Goal: Find specific page/section: Find specific page/section

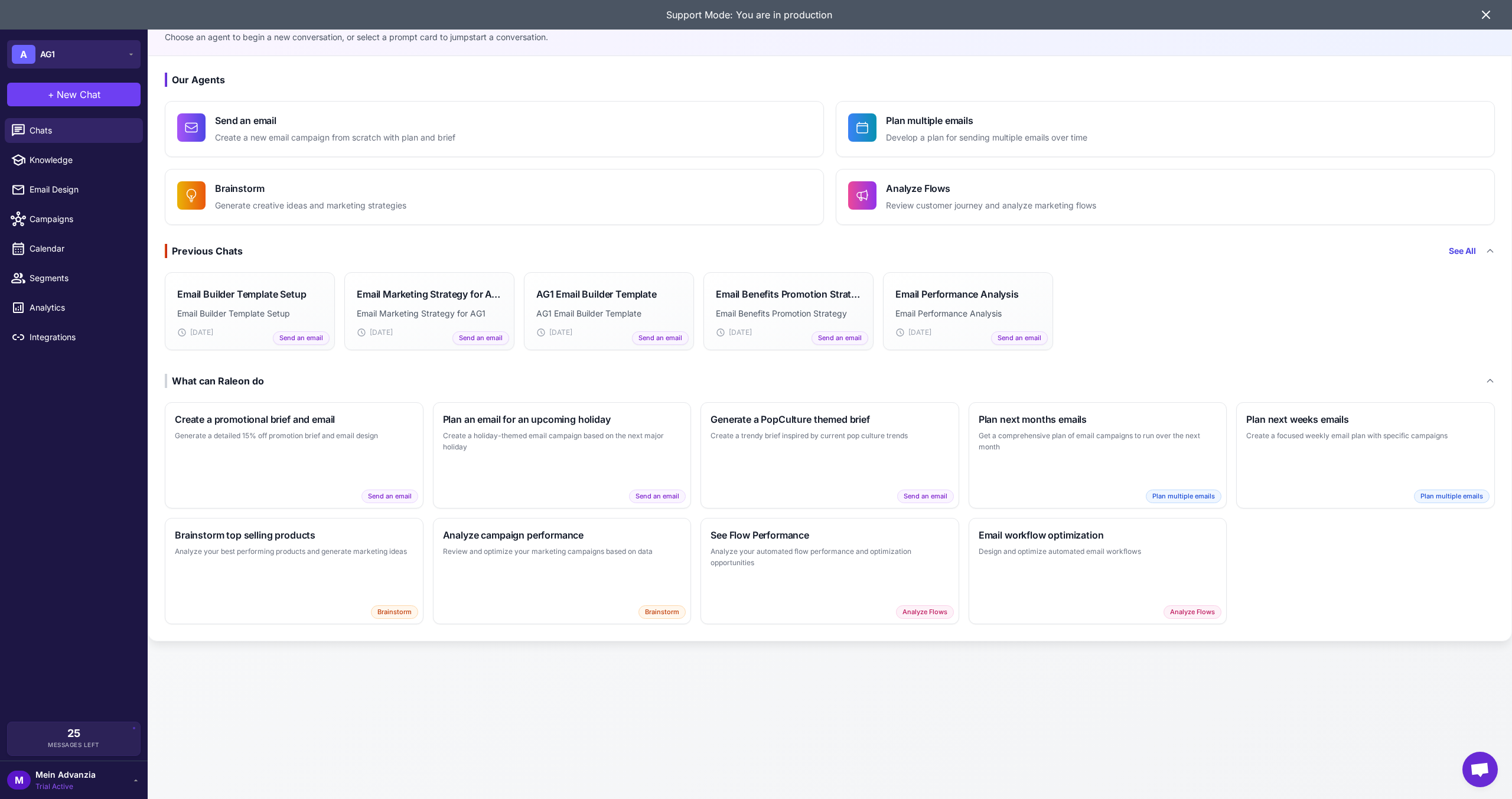
click at [101, 54] on button "A AG1" at bounding box center [74, 54] width 134 height 28
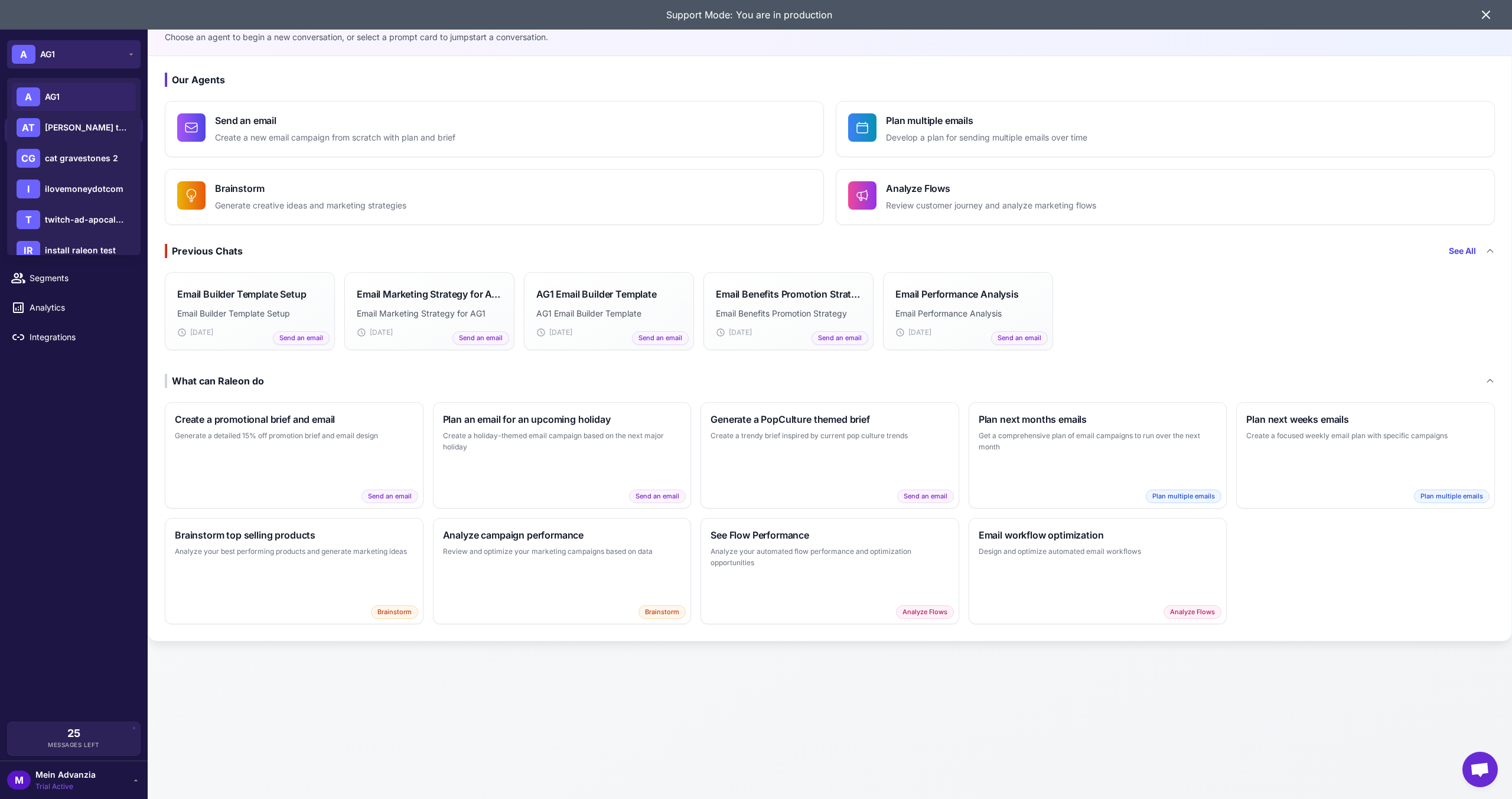
click at [101, 54] on button "A AG1" at bounding box center [74, 54] width 134 height 28
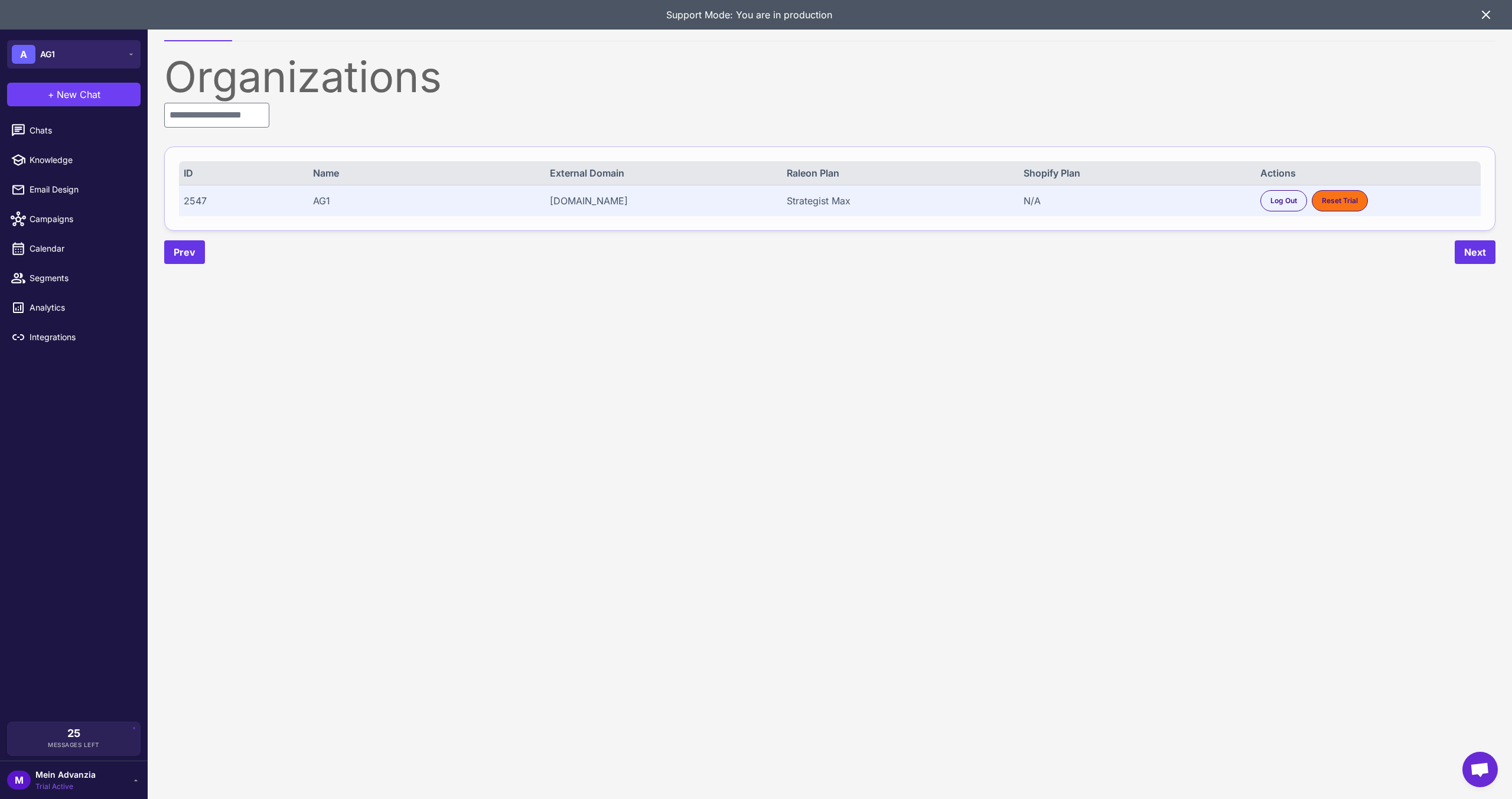
click at [100, 66] on button "A AG1" at bounding box center [74, 54] width 134 height 28
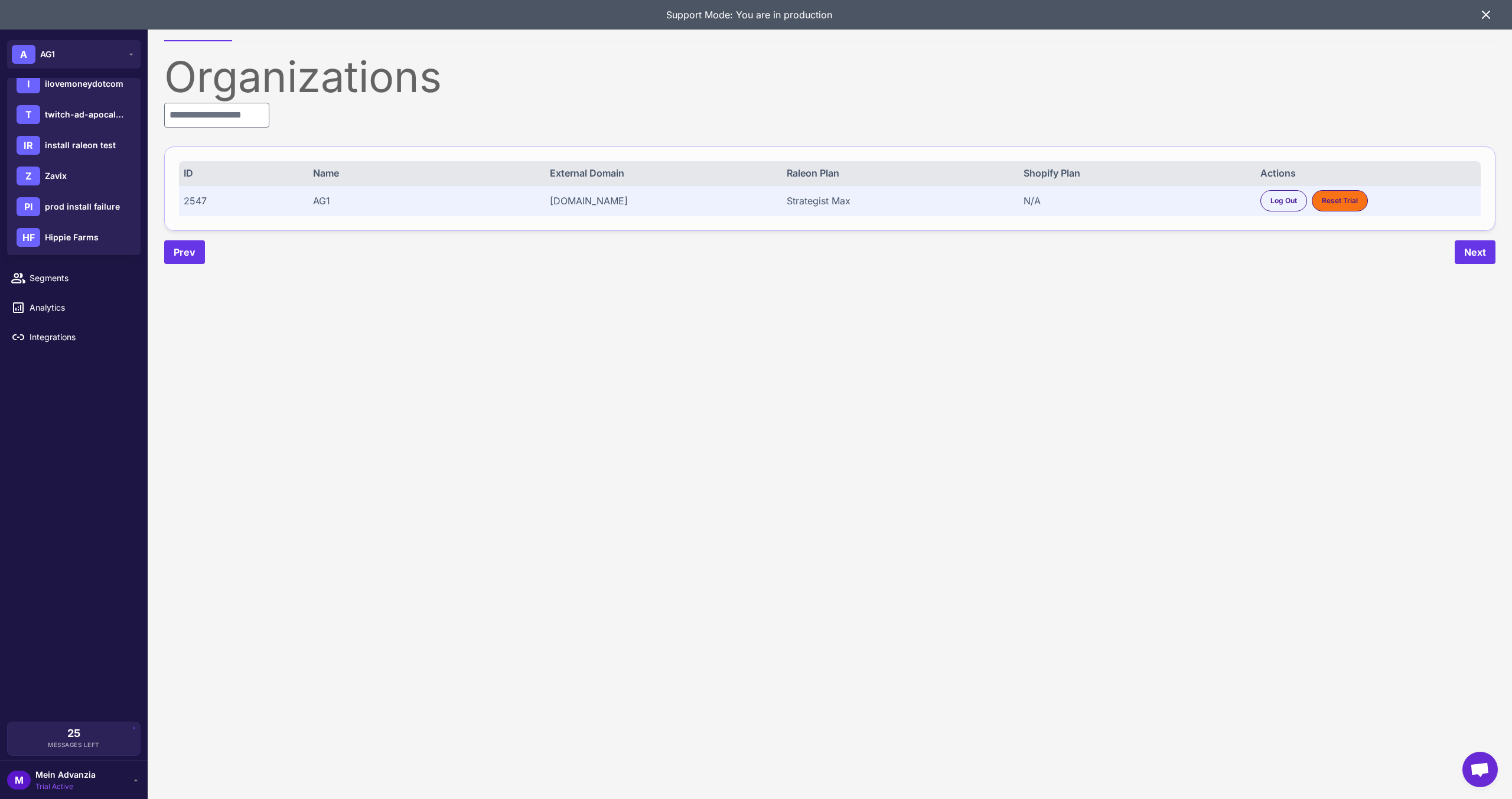
scroll to position [109, 0]
click at [66, 232] on span "Hippie Farms" at bounding box center [71, 234] width 54 height 13
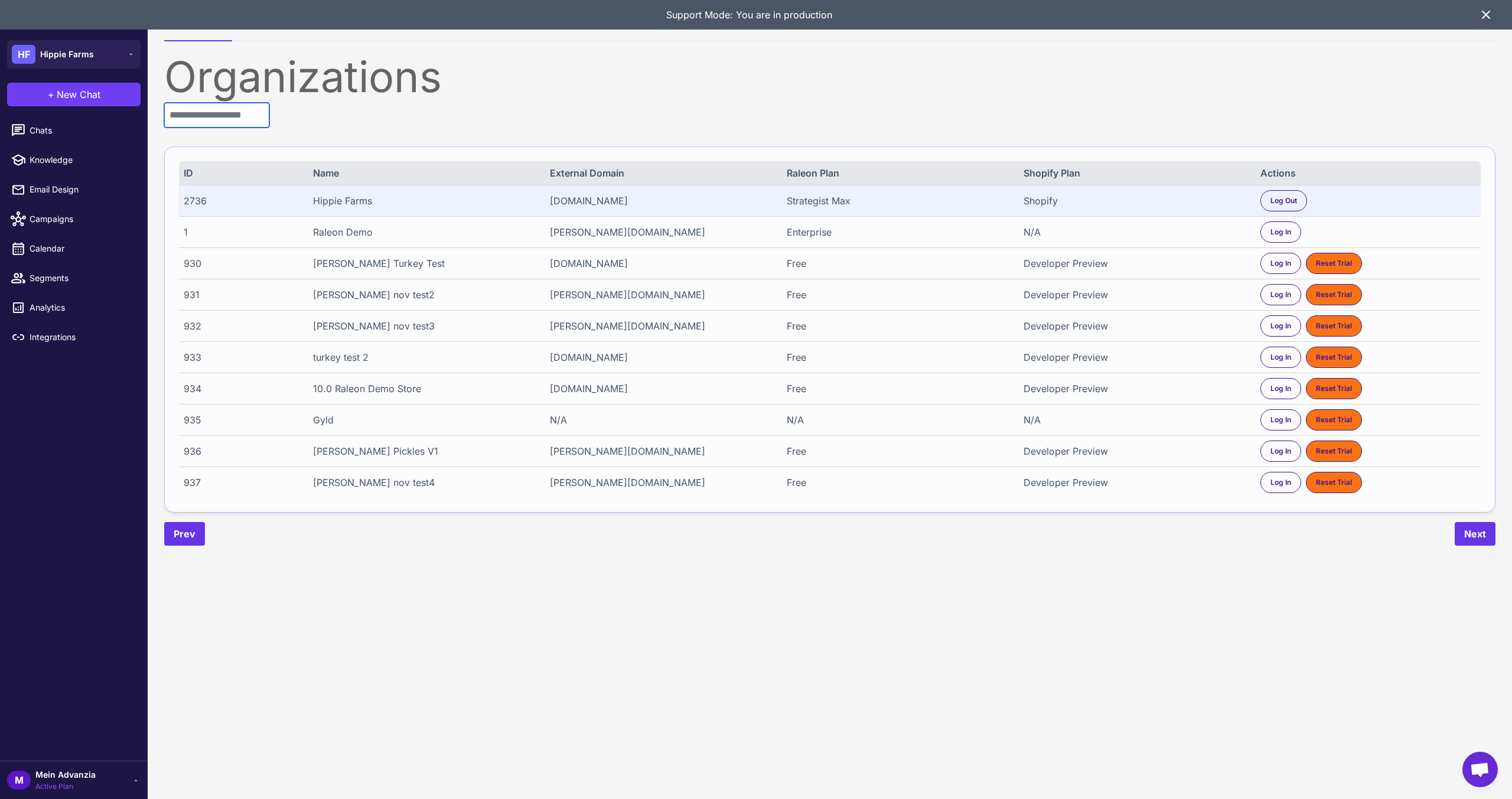
click at [215, 123] on input "text" at bounding box center [216, 114] width 105 height 25
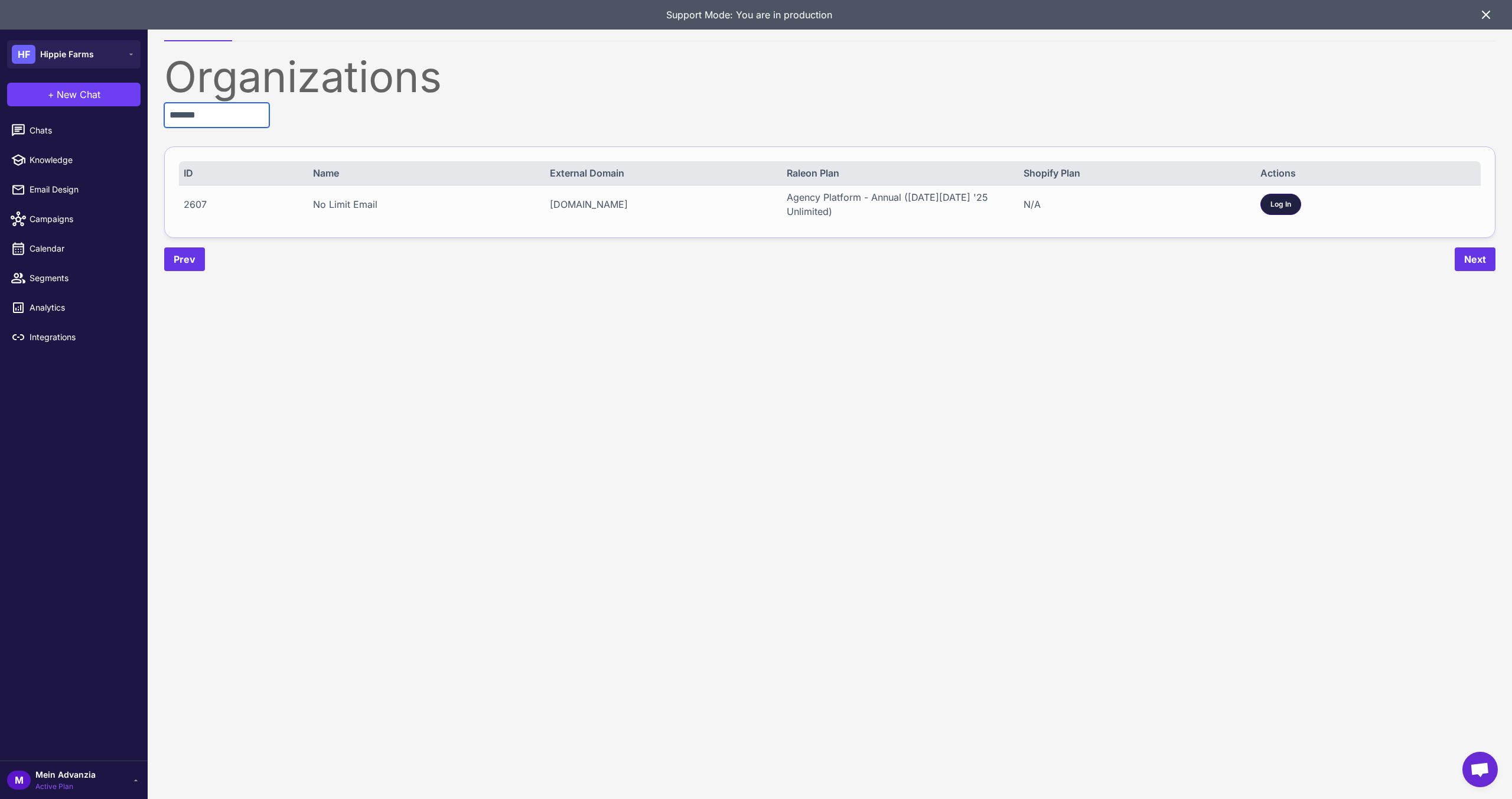
type input "*******"
click at [1277, 202] on span "Log In" at bounding box center [1281, 204] width 21 height 10
